Goal: Information Seeking & Learning: Learn about a topic

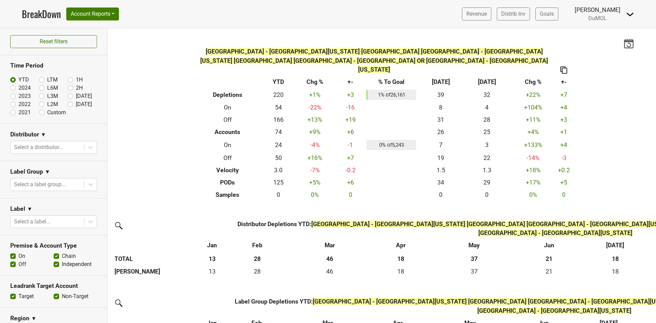
click at [22, 13] on link "BreakDown" at bounding box center [41, 14] width 39 height 14
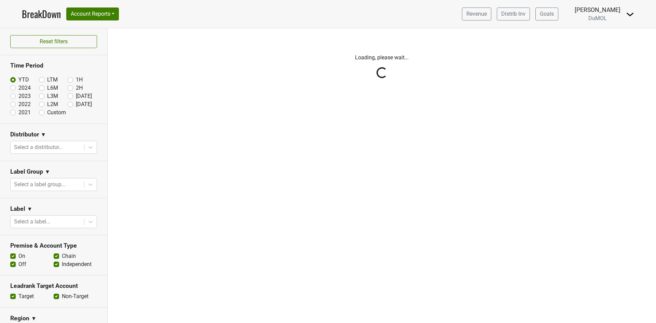
click at [14, 87] on div "Reset filters Time Period YTD LTM 1H 2024 L6M 2H 2023 L3M Aug '25 2022 L2M Sep …" at bounding box center [54, 175] width 108 height 295
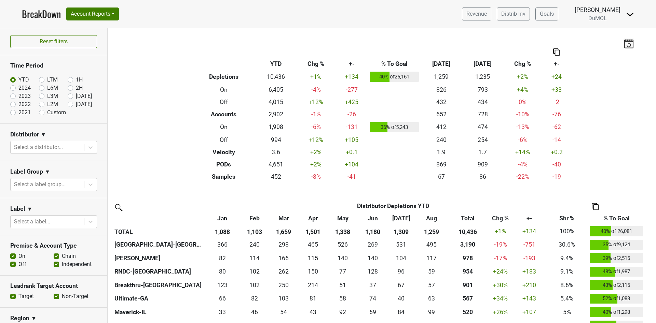
click at [18, 89] on label "2024" at bounding box center [24, 88] width 12 height 8
click at [13, 89] on input "2024" at bounding box center [23, 87] width 27 height 7
radio input "true"
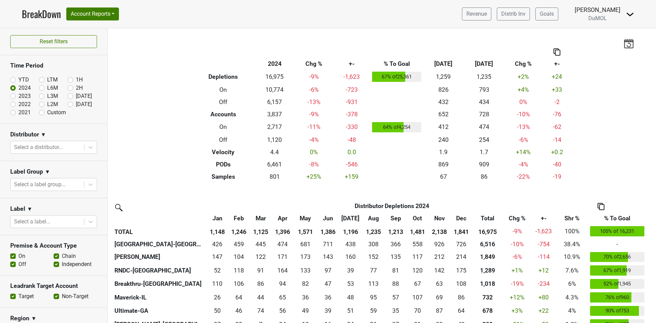
click at [18, 104] on label "2022" at bounding box center [24, 104] width 12 height 8
click at [13, 104] on input "2022" at bounding box center [23, 103] width 27 height 7
radio input "true"
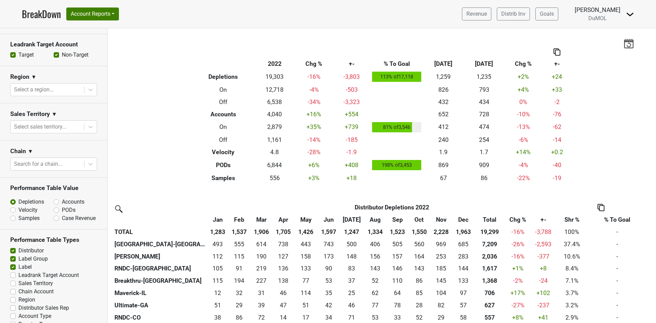
scroll to position [260, 0]
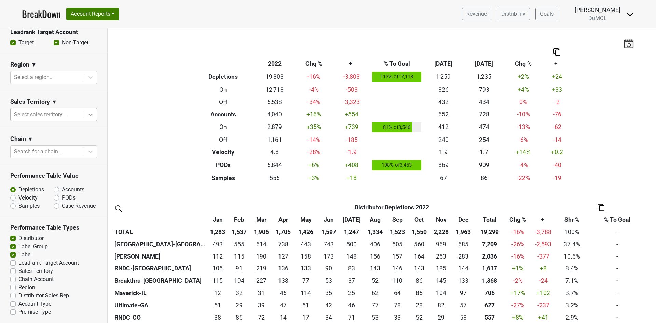
click at [84, 109] on div at bounding box center [90, 115] width 12 height 12
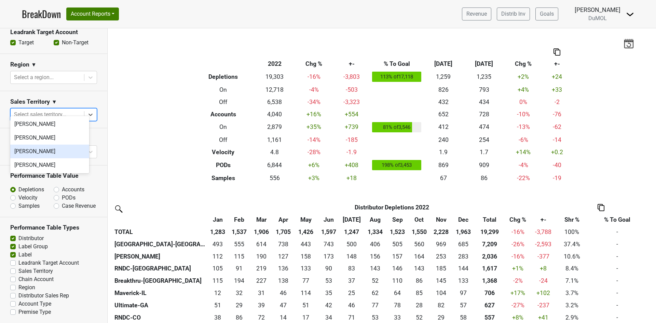
click at [59, 149] on div "Mariette Bolitiski" at bounding box center [49, 152] width 79 height 14
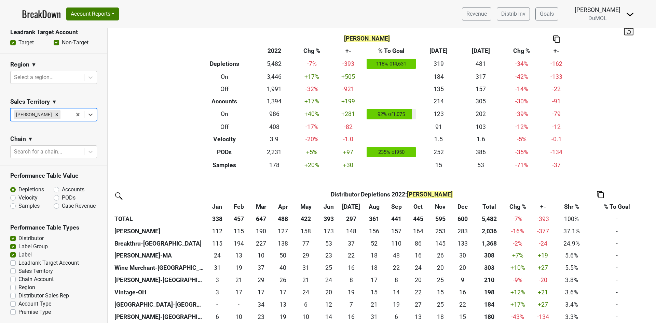
scroll to position [0, 0]
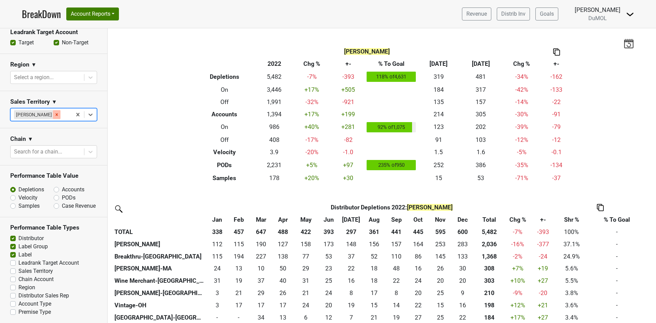
click at [57, 112] on icon "Remove Mariette Bolitiski" at bounding box center [56, 114] width 5 height 5
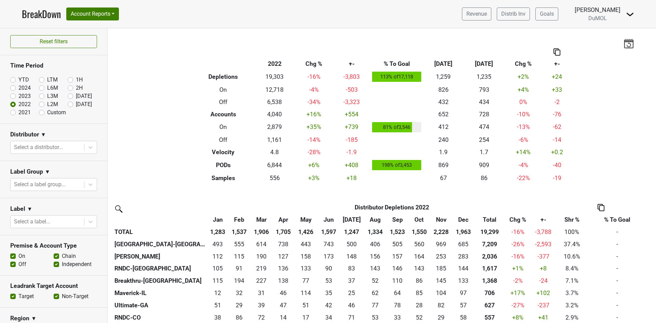
click at [47, 114] on label "Custom" at bounding box center [56, 113] width 19 height 8
click at [40, 114] on input "Custom" at bounding box center [52, 112] width 27 height 7
radio input "true"
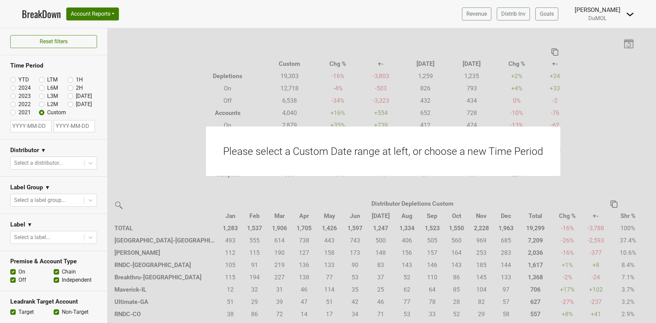
click at [36, 125] on input "text" at bounding box center [30, 126] width 41 height 12
select select "8"
select select "2025"
click at [17, 140] on span "Previous Month" at bounding box center [17, 142] width 0 height 8
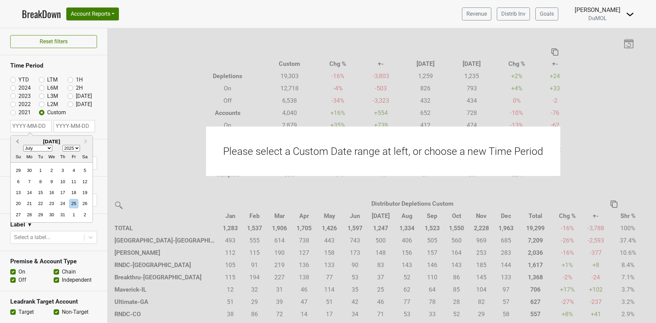
click at [17, 140] on span "Previous Month" at bounding box center [17, 142] width 0 height 8
select select "5"
click at [74, 147] on div "June 2025 January February March April May June July August September October N…" at bounding box center [52, 149] width 82 height 27
click at [76, 148] on select "1900 1901 1902 1903 1904 1905 1906 1907 1908 1909 1910 1911 1912 1913 1914 1915…" at bounding box center [71, 148] width 17 height 6
select select "2022"
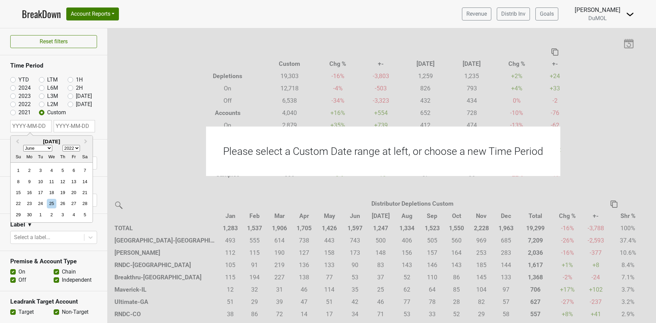
click at [63, 145] on select "1900 1901 1902 1903 1904 1905 1906 1907 1908 1909 1910 1911 1912 1913 1914 1915…" at bounding box center [71, 148] width 17 height 6
click at [17, 141] on span "Previous Month" at bounding box center [17, 142] width 0 height 8
click at [17, 140] on span "Previous Month" at bounding box center [17, 142] width 0 height 8
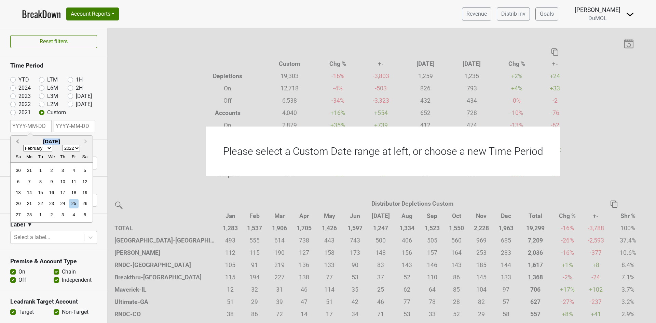
click at [17, 140] on span "Previous Month" at bounding box center [17, 142] width 0 height 8
select select "0"
click at [83, 168] on div "1" at bounding box center [84, 170] width 9 height 9
type input "2022-01-01"
select select "8"
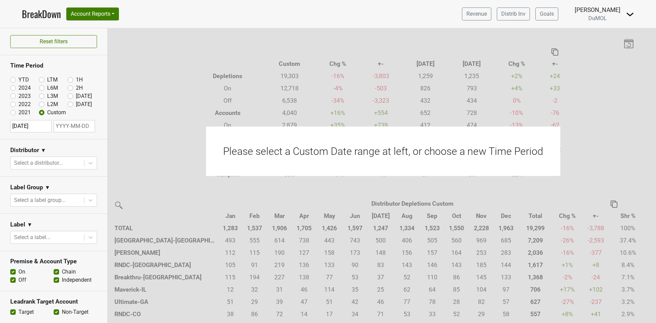
select select "2025"
click at [68, 128] on input "text" at bounding box center [74, 126] width 41 height 12
click at [59, 200] on div "25" at bounding box center [58, 203] width 9 height 9
type input "2025-09-25"
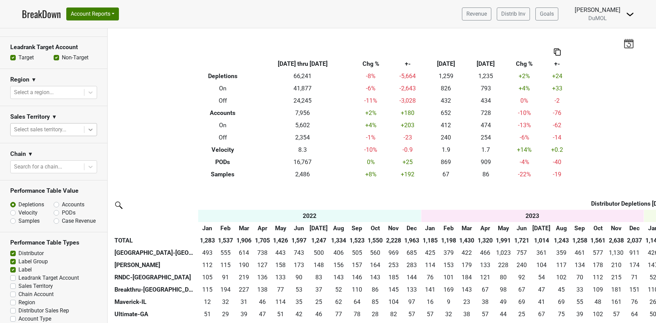
scroll to position [256, 0]
click at [87, 125] on icon at bounding box center [90, 128] width 7 height 7
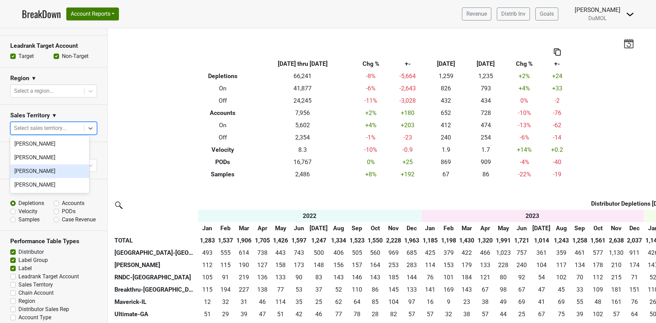
click at [48, 169] on div "Mariette Bolitiski" at bounding box center [49, 172] width 79 height 14
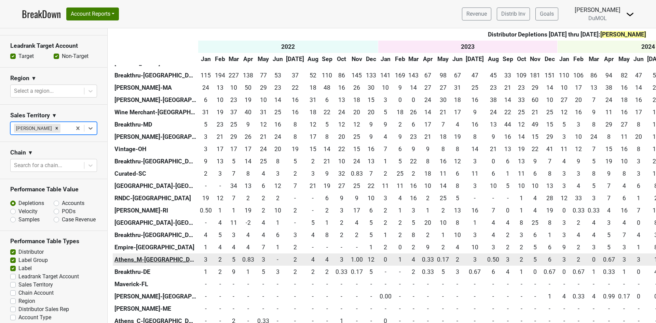
scroll to position [154, 0]
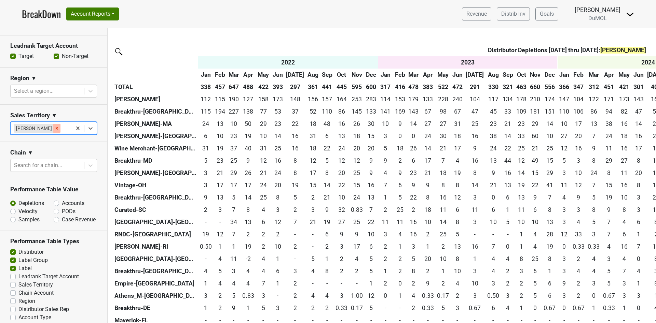
click at [58, 128] on div "Remove Mariette Bolitiski" at bounding box center [57, 128] width 8 height 9
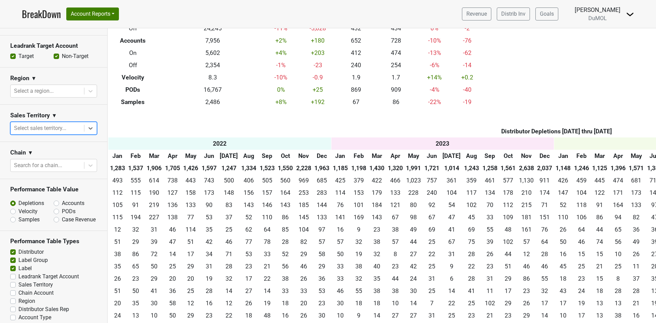
scroll to position [72, 0]
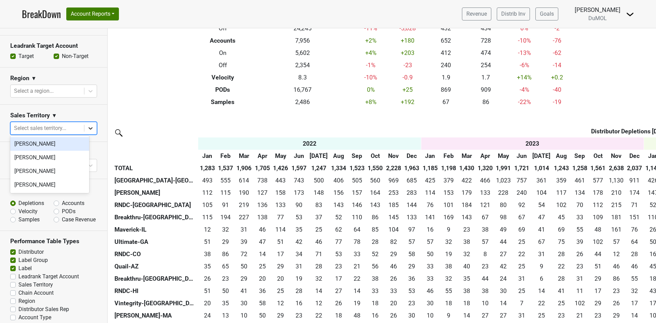
click at [88, 127] on icon at bounding box center [90, 128] width 4 height 2
drag, startPoint x: 50, startPoint y: 176, endPoint x: 66, endPoint y: 164, distance: 19.6
click at [50, 176] on div "Mariette Bolitiski" at bounding box center [49, 172] width 79 height 14
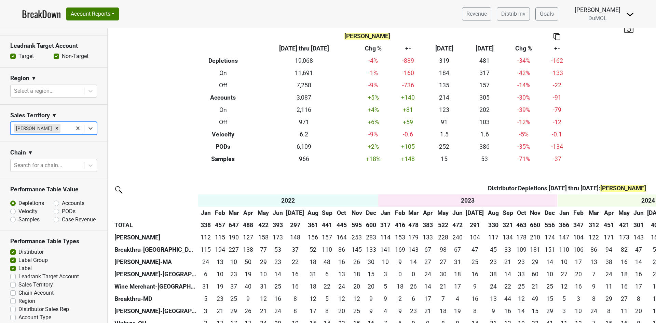
scroll to position [0, 0]
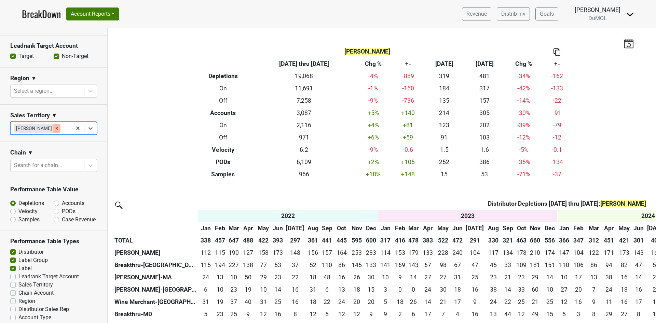
click at [56, 127] on icon "Remove Mariette Bolitiski" at bounding box center [57, 128] width 2 height 2
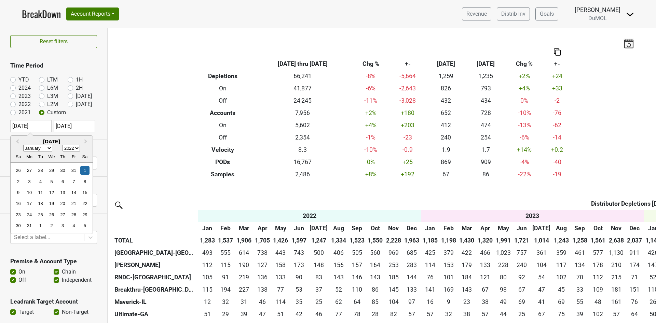
click at [40, 125] on input "2022-01-01" at bounding box center [30, 126] width 41 height 12
click at [79, 149] on select "1900 1901 1902 1903 1904 1905 1906 1907 1908 1909 1910 1911 1912 1913 1914 1915…" at bounding box center [71, 148] width 17 height 6
select select "2019"
click at [63, 145] on select "1900 1901 1902 1903 1904 1905 1906 1907 1908 1909 1910 1911 1912 1913 1914 1915…" at bounding box center [71, 148] width 17 height 6
click at [95, 114] on div "Reset filters Time Period YTD LTM 1H 2024 L6M 2H 2023 L3M Aug '25 2022 L2M Sep …" at bounding box center [54, 175] width 108 height 295
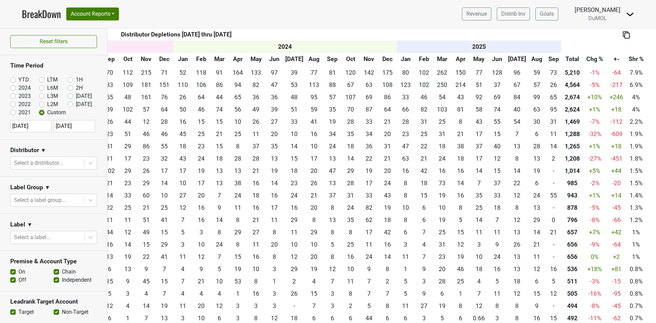
scroll to position [0, 478]
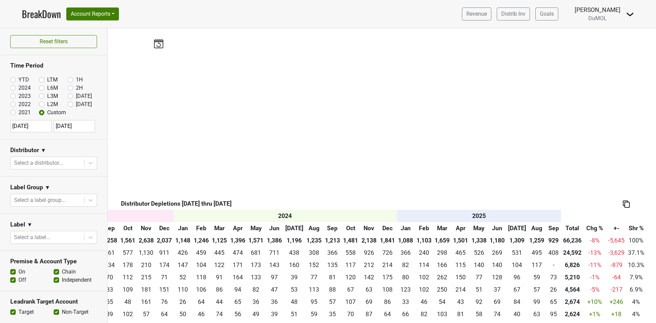
click at [241, 129] on div "Filters Breakdown Type 2022-01-01 thru 2025-09-25 Chg % +- Aug ‘25 Aug ‘24 Chg …" at bounding box center [382, 175] width 548 height 295
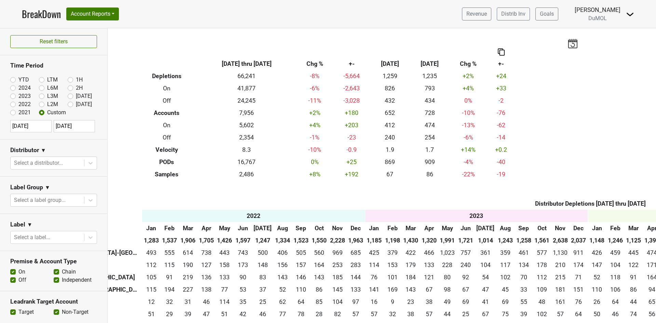
scroll to position [0, 0]
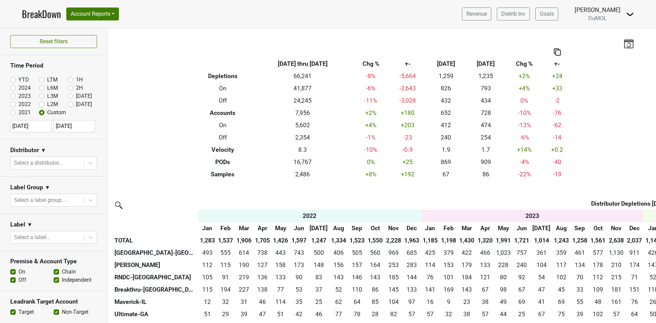
click at [18, 87] on label "2024" at bounding box center [24, 88] width 12 height 8
click at [13, 87] on input "2024" at bounding box center [23, 87] width 27 height 7
radio input "true"
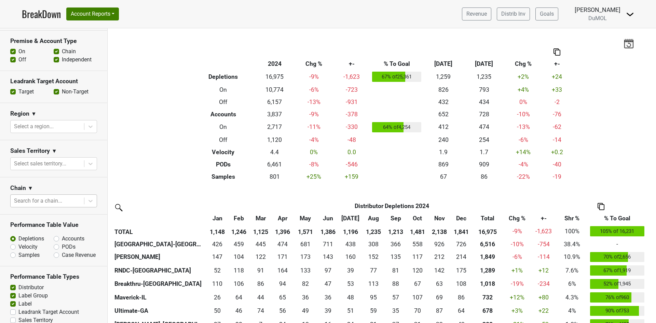
scroll to position [154, 0]
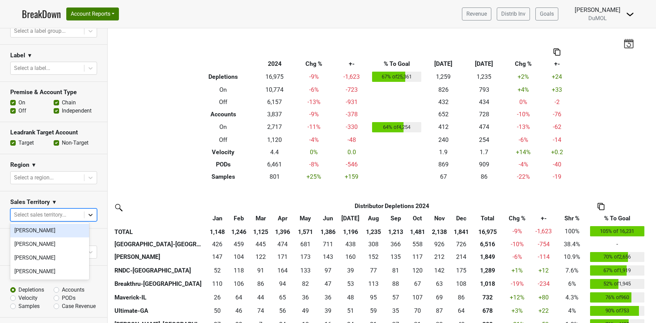
click at [87, 212] on icon at bounding box center [90, 215] width 7 height 7
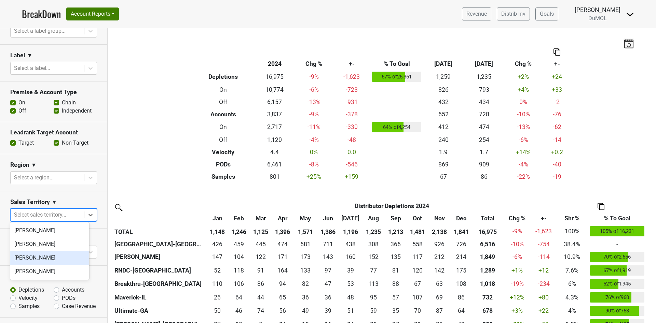
click at [50, 258] on div "Mariette Bolitiski" at bounding box center [49, 258] width 79 height 14
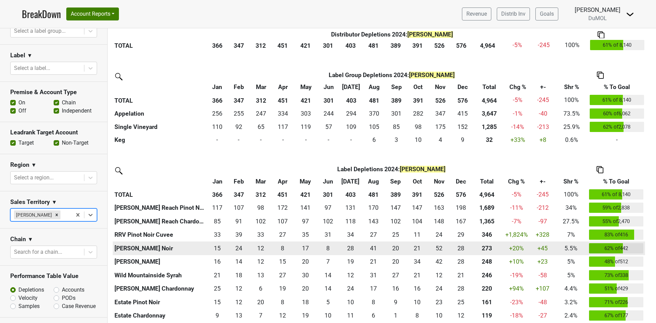
scroll to position [417, 0]
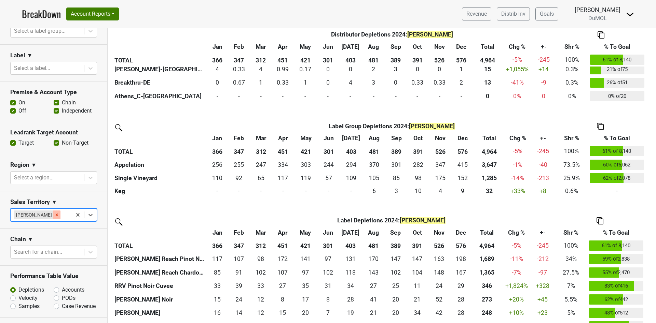
click at [57, 213] on icon "Remove Mariette Bolitiski" at bounding box center [56, 215] width 5 height 5
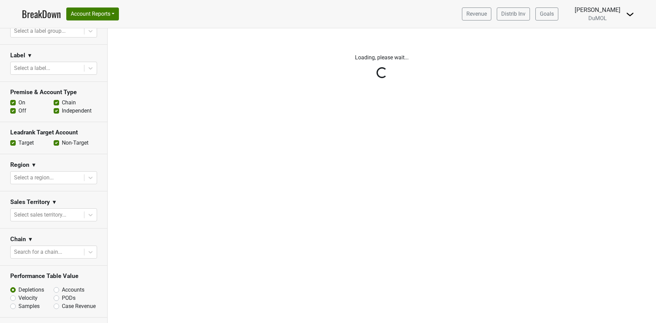
click at [85, 213] on div "Reset filters Time Period YTD LTM 1H 2024 L6M 2H 2023 L3M Aug '25 2022 L2M Sep …" at bounding box center [54, 175] width 108 height 295
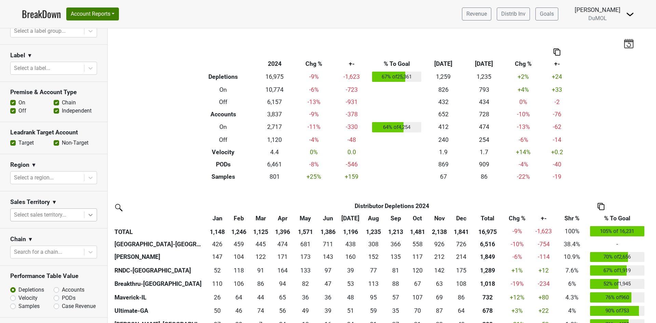
click at [87, 215] on icon at bounding box center [90, 215] width 7 height 7
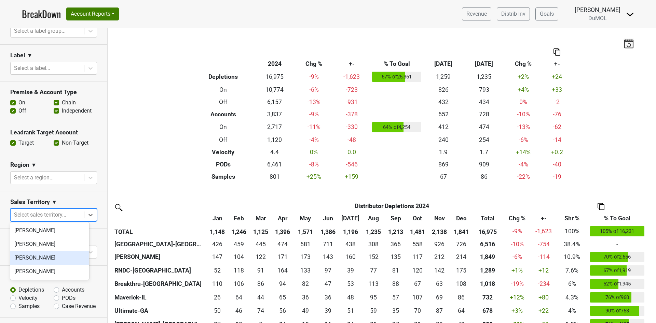
click at [62, 261] on div "Mariette Bolitiski" at bounding box center [49, 258] width 79 height 14
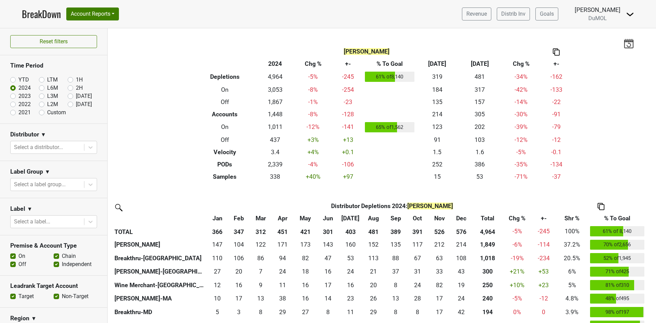
click at [18, 96] on label "2023" at bounding box center [24, 96] width 12 height 8
click at [13, 96] on input "2023" at bounding box center [23, 95] width 27 height 7
radio input "true"
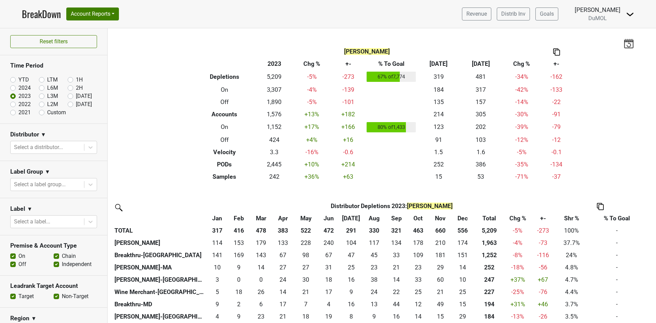
click at [18, 104] on label "2022" at bounding box center [24, 104] width 12 height 8
click at [13, 104] on input "2022" at bounding box center [23, 103] width 27 height 7
radio input "true"
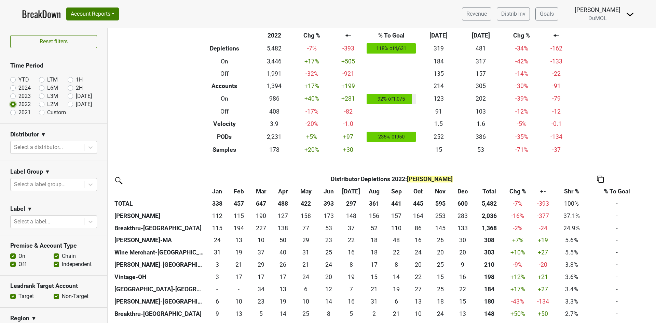
scroll to position [102, 0]
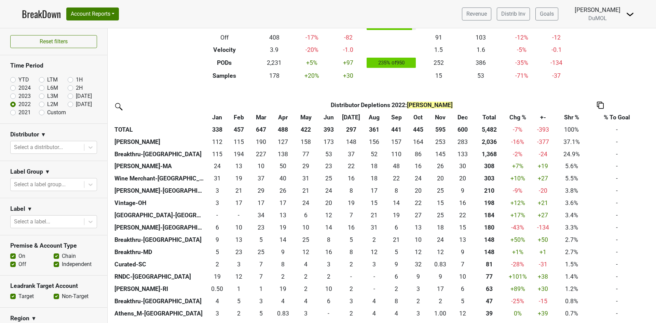
click at [18, 96] on label "2023" at bounding box center [24, 96] width 12 height 8
click at [11, 96] on input "2023" at bounding box center [23, 95] width 27 height 7
radio input "true"
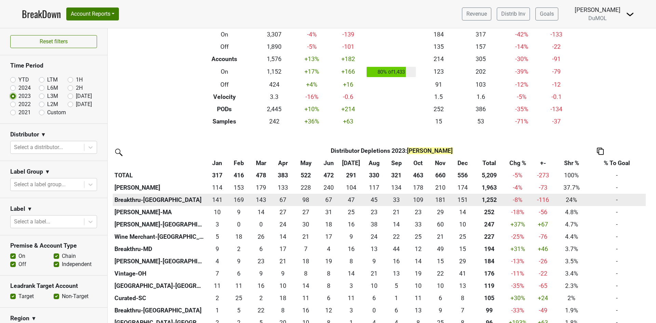
scroll to position [0, 0]
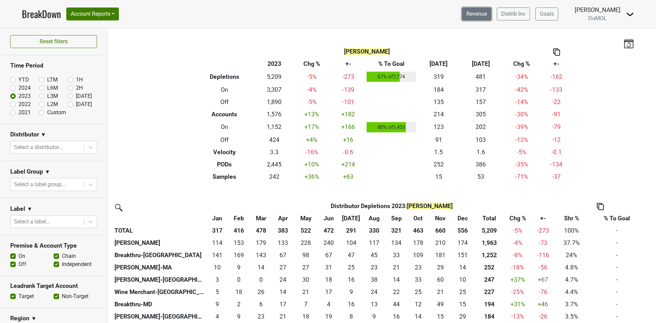
click at [485, 16] on link "Revenue" at bounding box center [476, 14] width 29 height 13
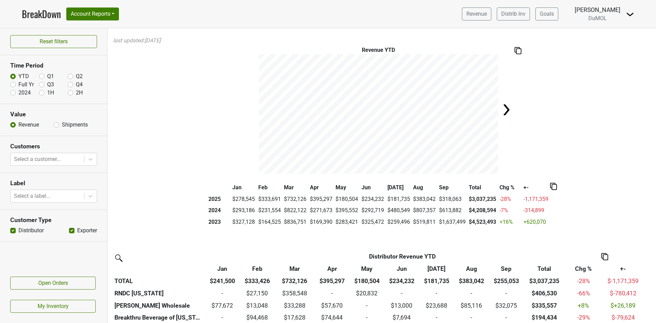
click at [18, 84] on label "Full Yr" at bounding box center [25, 85] width 15 height 8
click at [13, 84] on input "Full Yr" at bounding box center [12, 84] width 5 height 7
radio input "true"
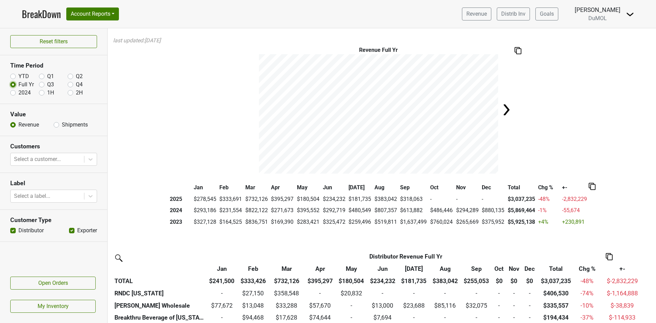
scroll to position [51, 0]
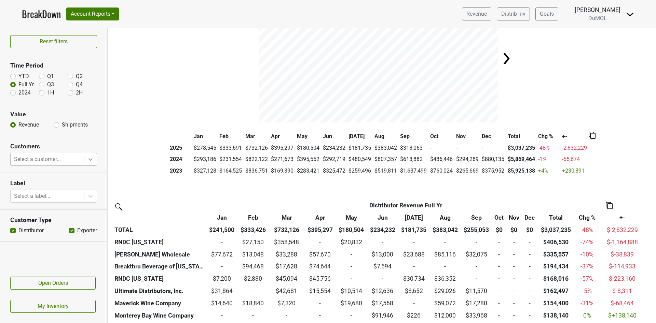
click at [92, 157] on icon at bounding box center [90, 159] width 7 height 7
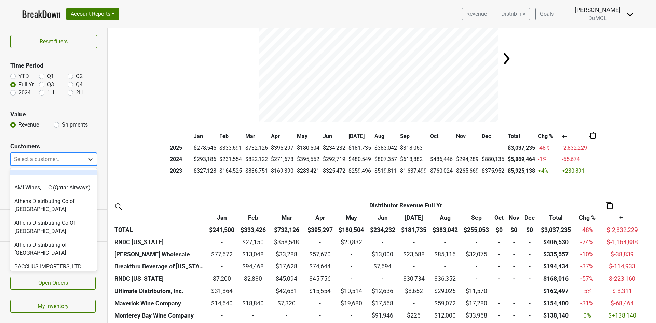
click at [92, 157] on icon at bounding box center [90, 159] width 7 height 7
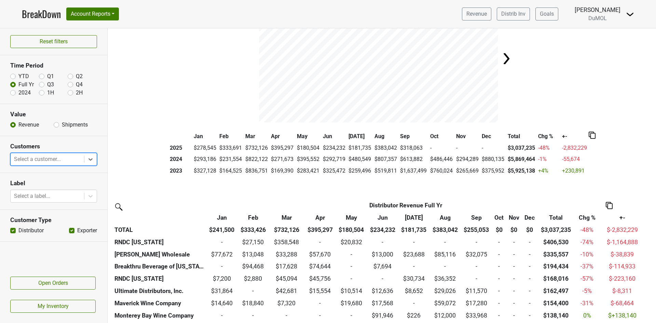
click at [62, 124] on label "Shipments" at bounding box center [75, 125] width 26 height 8
click at [57, 124] on input "Shipments" at bounding box center [56, 124] width 5 height 7
radio input "true"
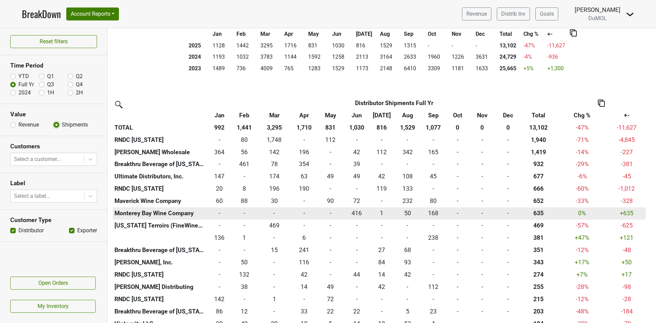
scroll to position [0, 0]
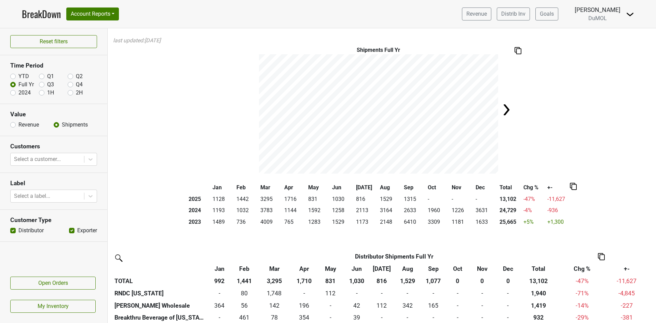
click at [18, 77] on label "YTD" at bounding box center [23, 76] width 11 height 8
click at [12, 77] on input "YTD" at bounding box center [12, 75] width 5 height 7
radio input "true"
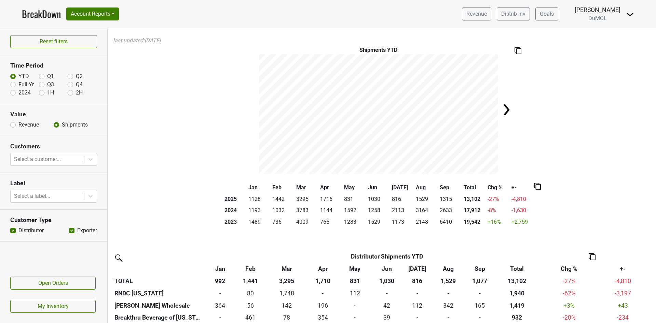
click at [40, 11] on link "BreakDown" at bounding box center [41, 14] width 39 height 14
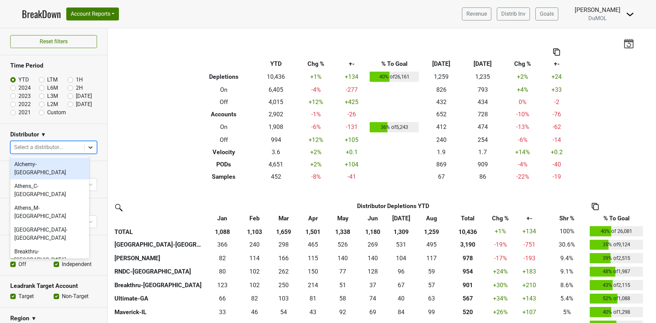
click at [86, 145] on div at bounding box center [90, 147] width 12 height 12
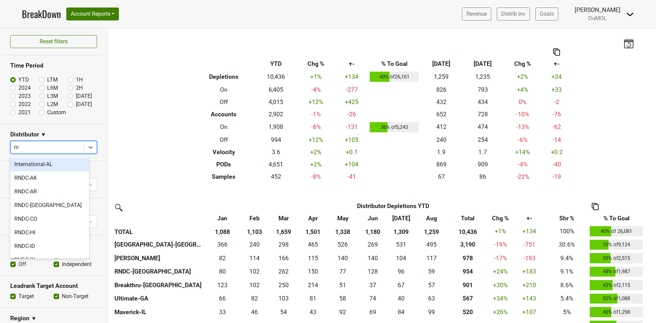
type input "r"
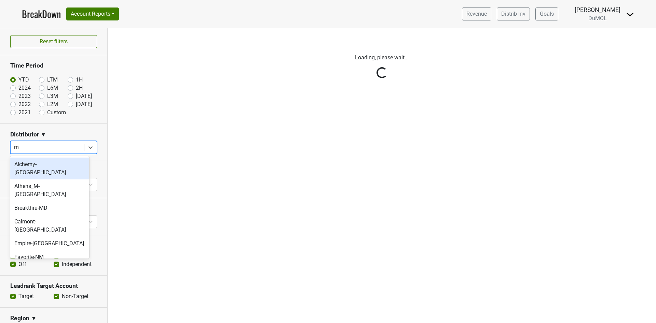
type input "mo"
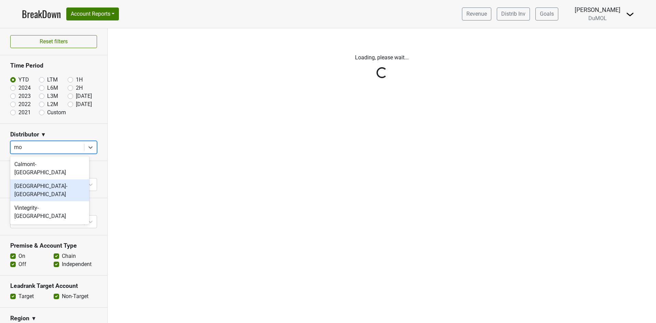
click at [38, 181] on div "Monterey-CA" at bounding box center [49, 191] width 79 height 22
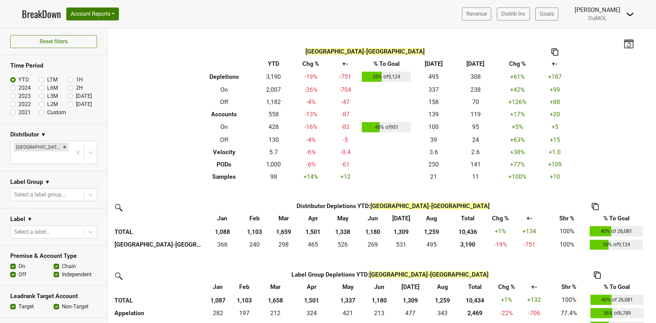
click at [18, 88] on label "2024" at bounding box center [24, 88] width 12 height 8
click at [14, 88] on input "2024" at bounding box center [23, 87] width 27 height 7
radio input "true"
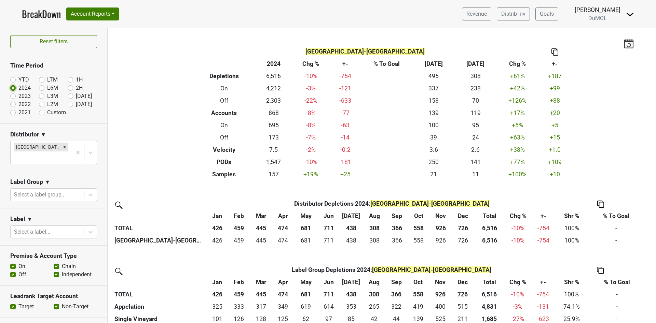
scroll to position [51, 0]
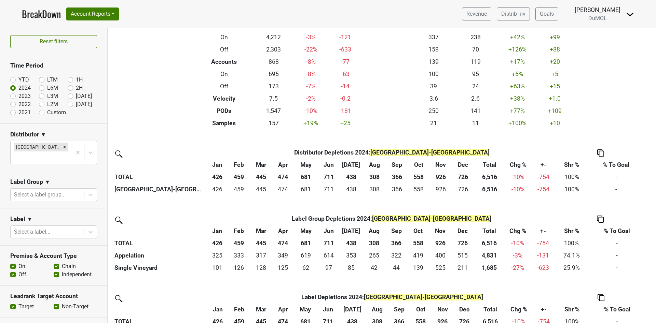
click at [18, 96] on label "2023" at bounding box center [24, 96] width 12 height 8
click at [12, 96] on input "2023" at bounding box center [23, 95] width 27 height 7
radio input "true"
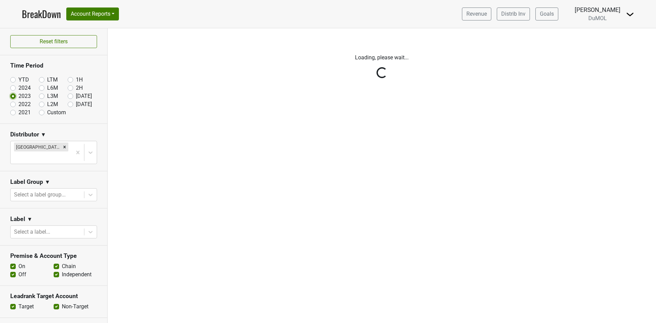
scroll to position [0, 0]
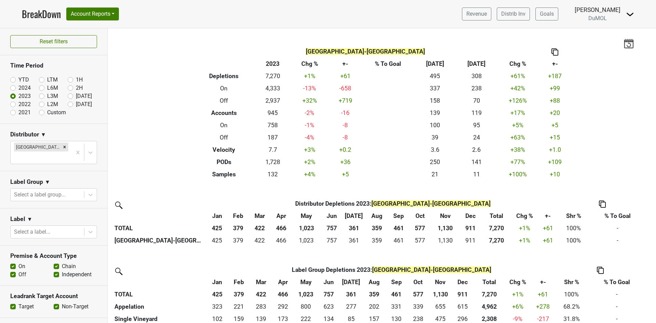
click at [18, 103] on label "2022" at bounding box center [24, 104] width 12 height 8
click at [12, 103] on input "2022" at bounding box center [23, 103] width 27 height 7
radio input "true"
